Goal: Information Seeking & Learning: Learn about a topic

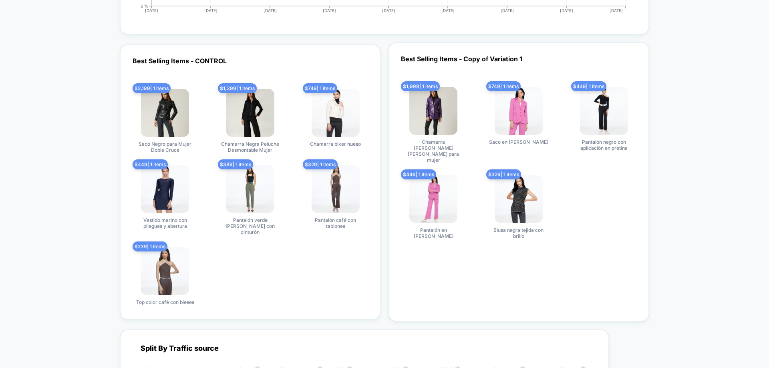
scroll to position [2603, 0]
click at [268, 141] on span "Chamarra Negra Peluche Desmontable Mujer" at bounding box center [250, 147] width 60 height 12
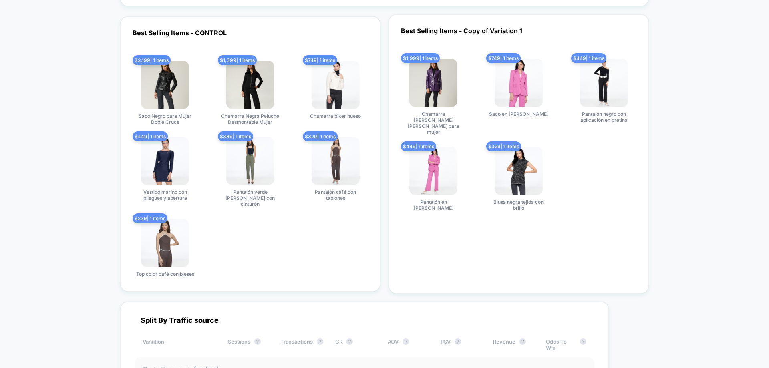
scroll to position [2631, 0]
drag, startPoint x: 343, startPoint y: 206, endPoint x: 340, endPoint y: 201, distance: 5.4
click at [343, 206] on div "$ 2,199 | 1 items Saco Negro para Mujer Doble Cruce $ 1,399 | 1 items Chamarra …" at bounding box center [250, 169] width 243 height 216
click at [334, 191] on span "Pantalón café con tablones" at bounding box center [336, 195] width 60 height 12
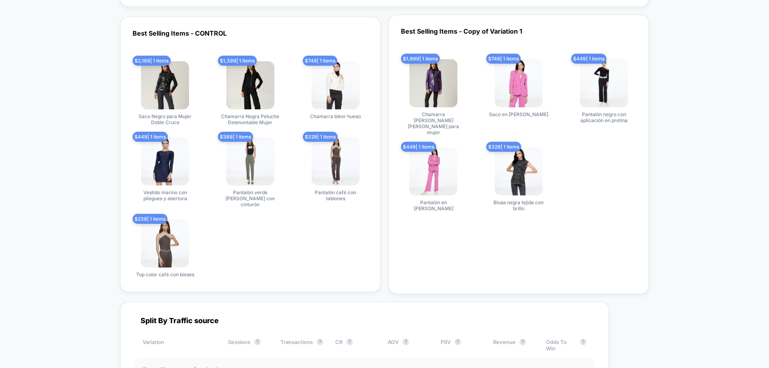
click at [334, 191] on span "Pantalón café con tablones" at bounding box center [336, 195] width 60 height 12
click at [320, 253] on div "$ 2,199 | 1 items Saco Negro para Mujer Doble Cruce $ 1,399 | 1 items Chamarra …" at bounding box center [250, 169] width 243 height 216
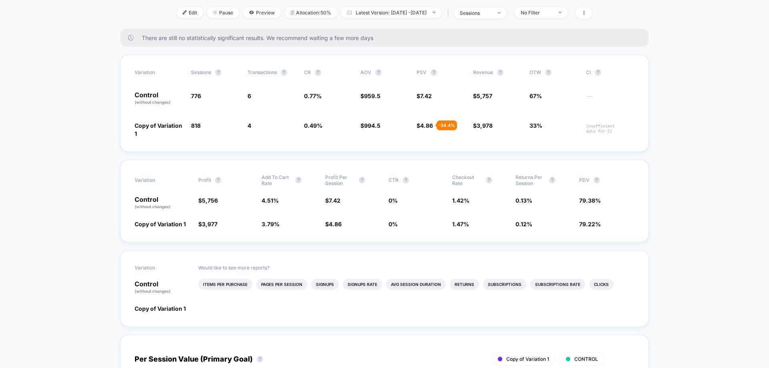
scroll to position [0, 0]
